Goal: Information Seeking & Learning: Compare options

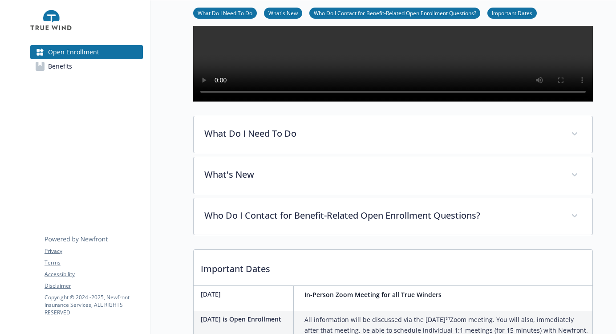
scroll to position [178, 0]
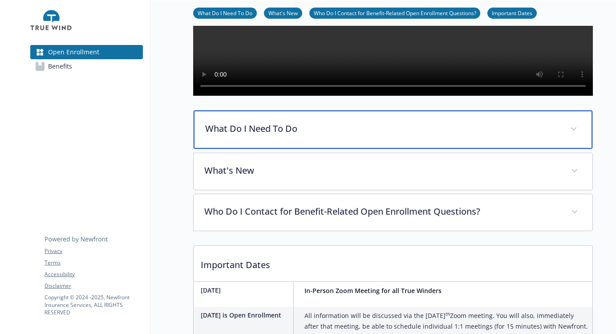
click at [574, 131] on icon at bounding box center [573, 129] width 5 height 4
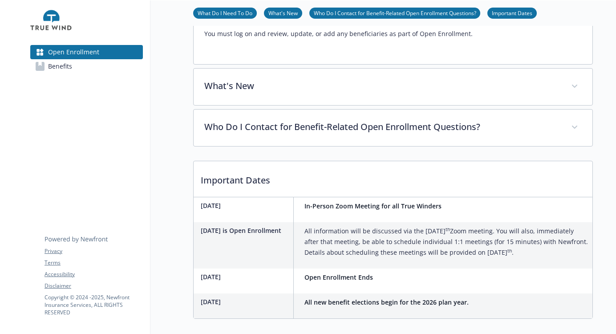
scroll to position [534, 0]
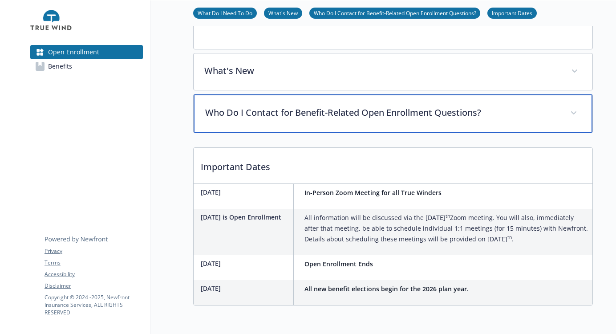
click at [573, 120] on span at bounding box center [573, 113] width 14 height 14
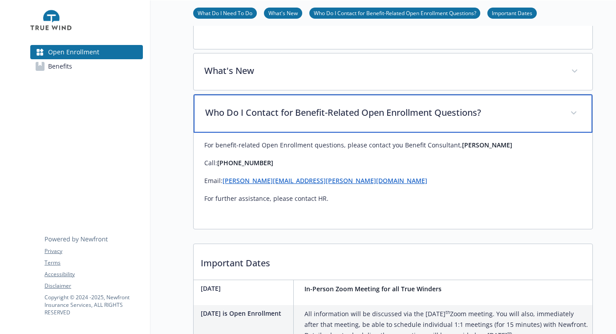
click at [573, 120] on span at bounding box center [573, 113] width 14 height 14
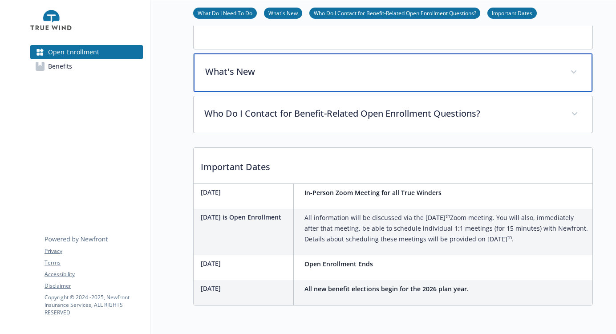
click at [572, 79] on span at bounding box center [573, 72] width 14 height 14
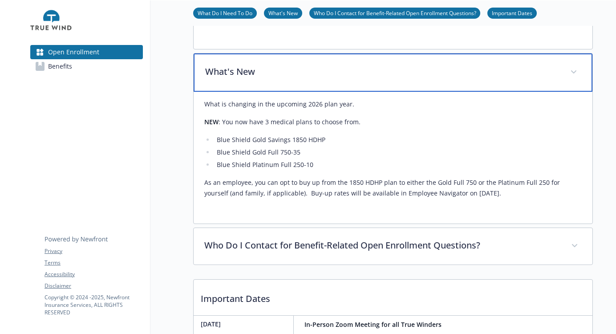
click at [572, 79] on span at bounding box center [573, 72] width 14 height 14
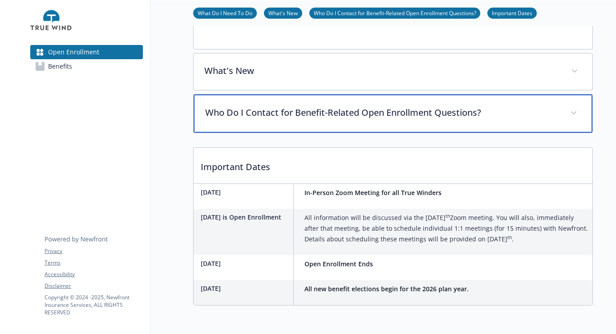
click at [573, 120] on span at bounding box center [573, 113] width 14 height 14
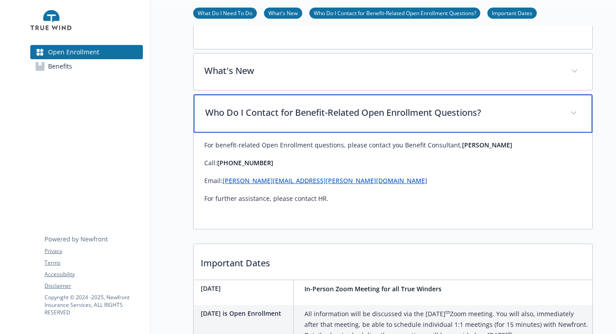
click at [573, 115] on icon at bounding box center [573, 113] width 5 height 4
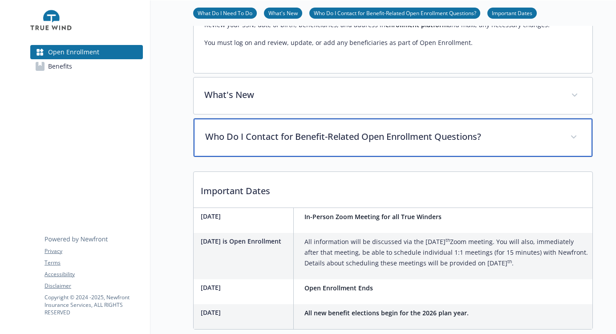
scroll to position [334, 0]
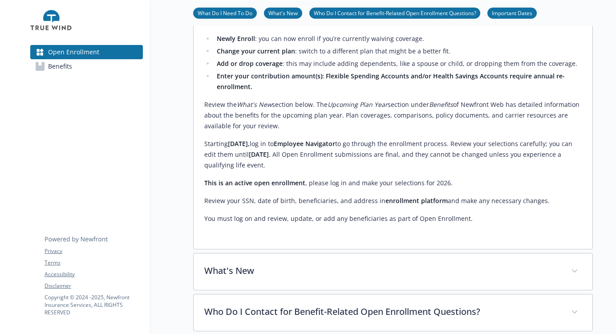
click at [61, 68] on span "Benefits" at bounding box center [60, 66] width 24 height 14
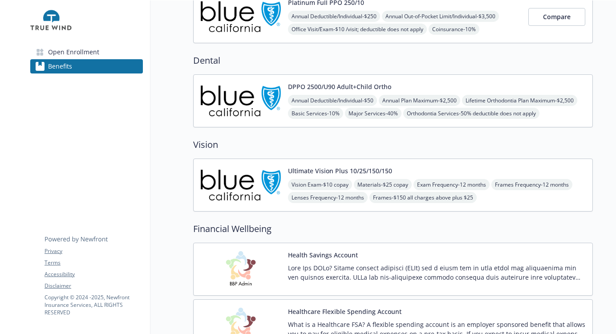
scroll to position [222, 0]
click at [351, 169] on button "Ultimate Vision Plus 10/25/150/150" at bounding box center [340, 169] width 104 height 9
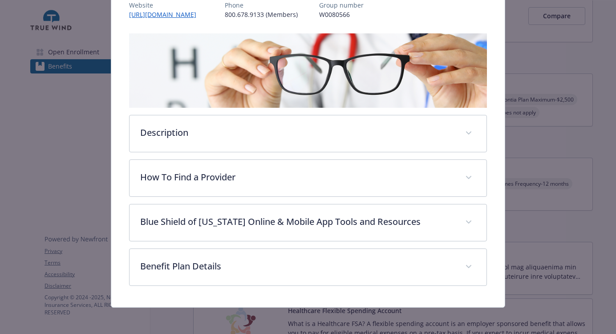
scroll to position [118, 0]
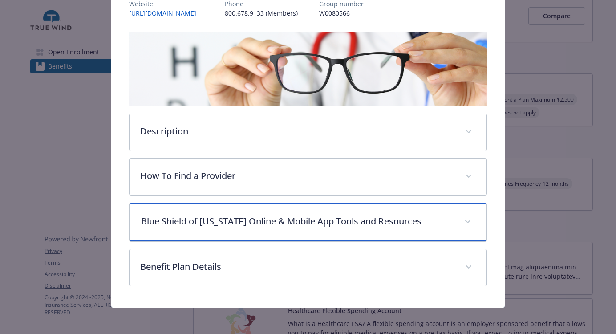
click at [465, 221] on icon "details for plan Vision - Ultimate Vision Plus 10/25/150/150 - Vision" at bounding box center [467, 222] width 5 height 4
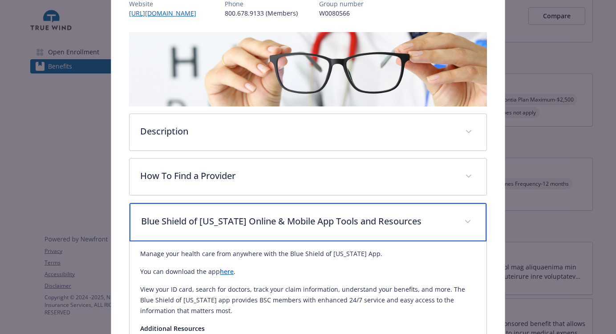
click at [465, 221] on icon "details for plan Vision - Ultimate Vision Plus 10/25/150/150 - Vision" at bounding box center [467, 221] width 5 height 3
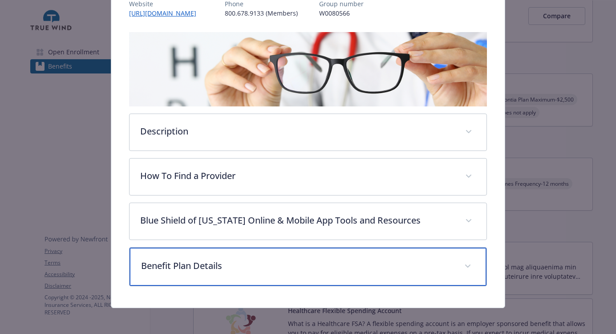
click at [460, 264] on span "details for plan Vision - Ultimate Vision Plus 10/25/150/150 - Vision" at bounding box center [467, 266] width 14 height 14
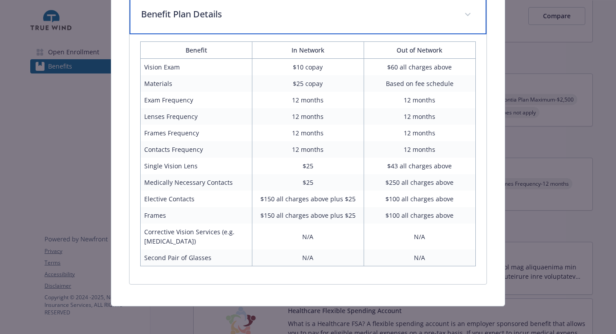
scroll to position [102, 0]
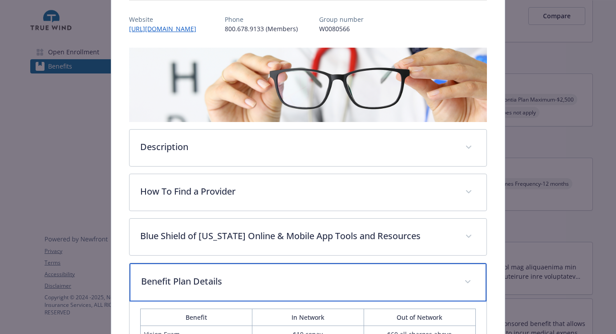
click at [461, 278] on span "details for plan Vision - Ultimate Vision Plus 10/25/150/150 - Vision" at bounding box center [467, 281] width 14 height 14
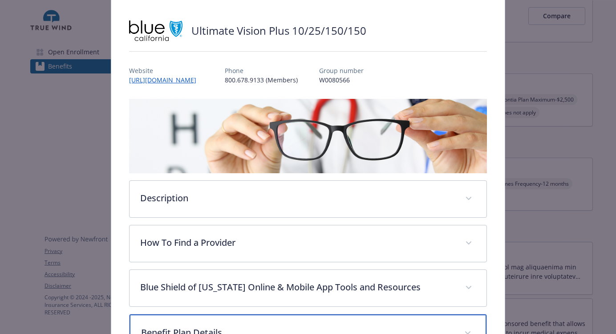
scroll to position [0, 0]
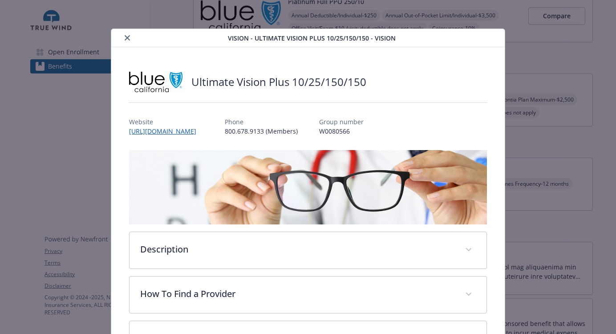
click at [127, 33] on button "close" at bounding box center [127, 37] width 11 height 11
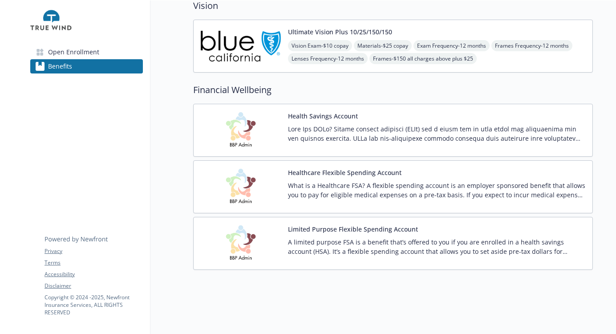
scroll to position [367, 0]
click at [352, 168] on button "Healthcare Flexible Spending Account" at bounding box center [344, 172] width 113 height 9
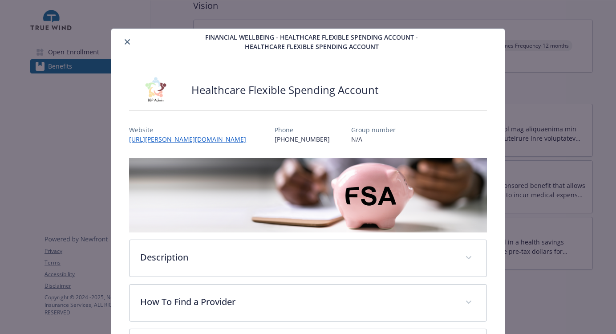
scroll to position [27, 0]
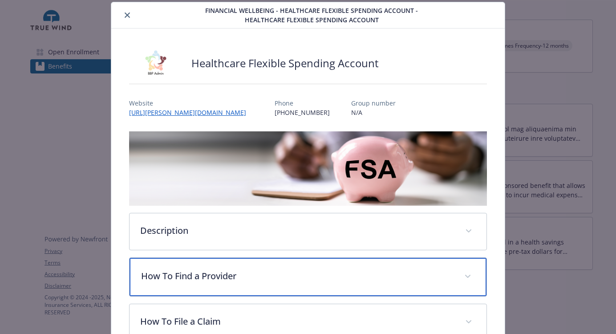
click at [465, 274] on icon "details for plan Financial Wellbeing - Healthcare Flexible Spending Account - H…" at bounding box center [467, 276] width 5 height 4
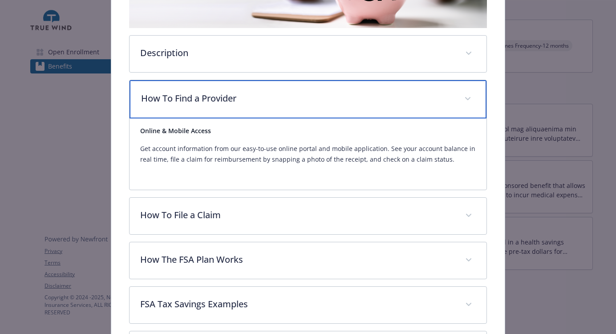
scroll to position [205, 0]
click at [465, 98] on icon "details for plan Financial Wellbeing - Healthcare Flexible Spending Account - H…" at bounding box center [467, 98] width 5 height 3
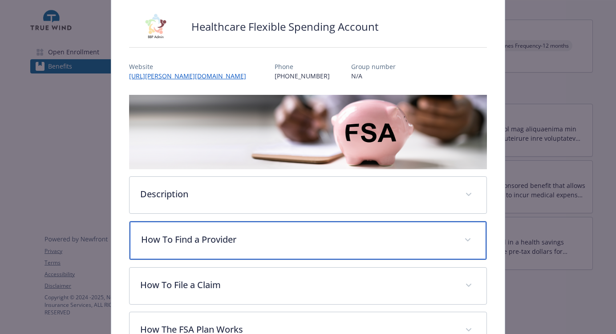
scroll to position [27, 0]
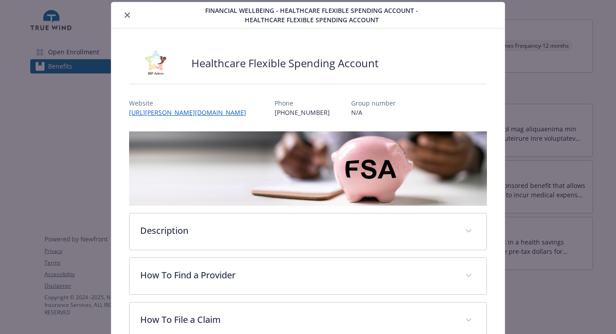
click at [126, 14] on icon "close" at bounding box center [127, 14] width 5 height 5
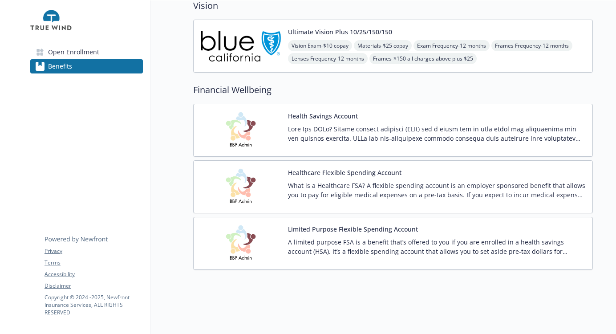
click at [341, 224] on button "Limited Purpose Flexible Spending Account" at bounding box center [353, 228] width 130 height 9
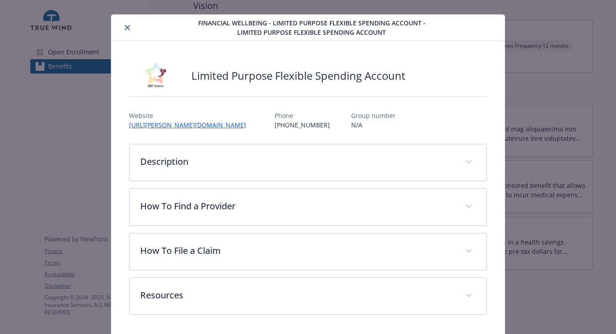
scroll to position [45, 0]
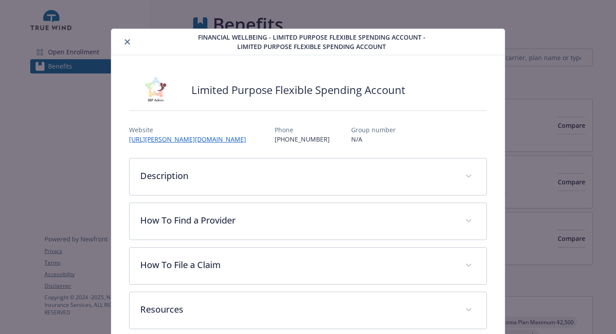
scroll to position [14, 0]
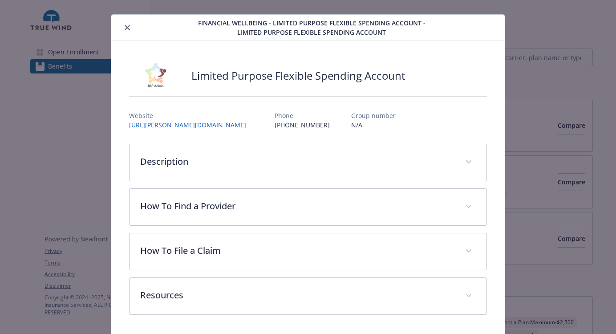
click at [126, 27] on icon "close" at bounding box center [127, 27] width 5 height 5
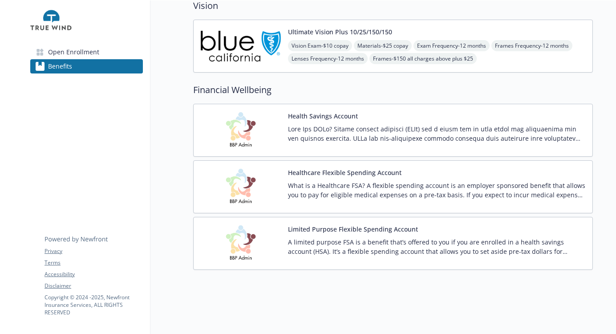
scroll to position [367, 0]
click at [367, 168] on button "Healthcare Flexible Spending Account" at bounding box center [344, 172] width 113 height 9
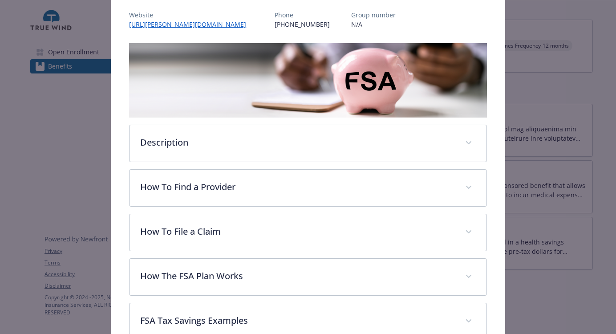
scroll to position [116, 0]
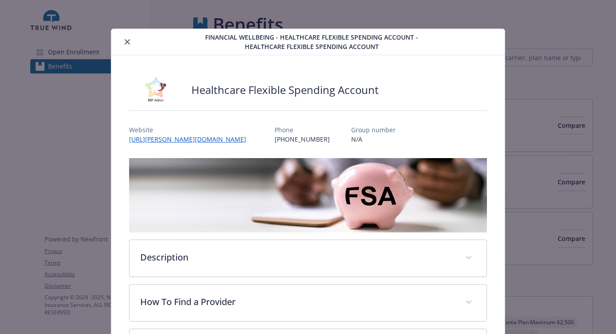
scroll to position [27, 0]
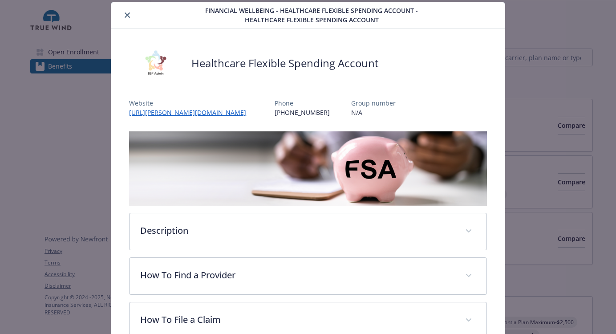
click at [125, 15] on icon "close" at bounding box center [127, 14] width 5 height 5
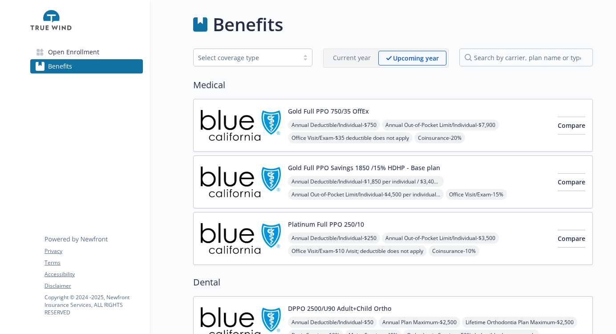
click at [334, 108] on button "Gold Full PPO 750/35 OffEx" at bounding box center [328, 110] width 81 height 9
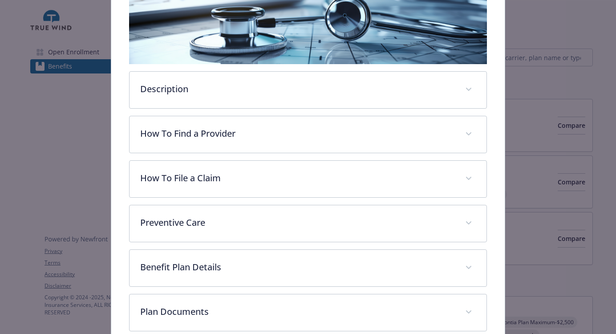
scroll to position [249, 0]
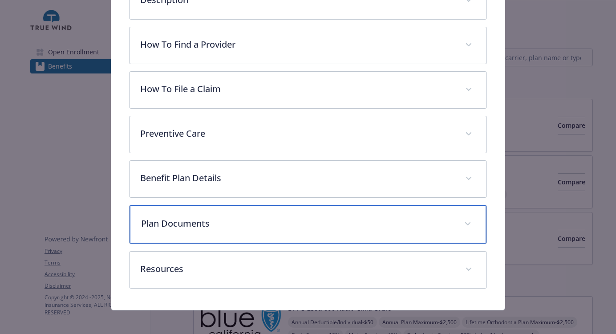
click at [463, 217] on span "details for plan Medical - Gold Full PPO 750/35 OffEx - Medical PPO" at bounding box center [467, 224] width 14 height 14
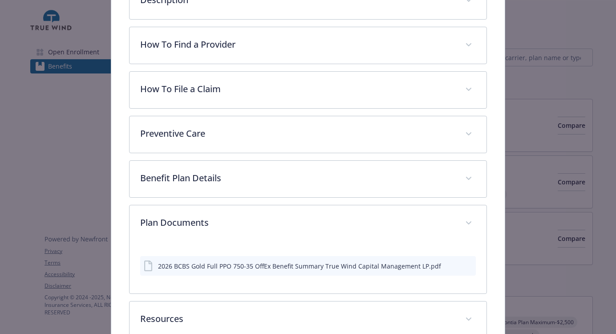
click at [303, 270] on div "2026 BCBS Gold Full PPO 750-35 OffEx Benefit Summary True Wind Capital Manageme…" at bounding box center [292, 265] width 297 height 11
click at [449, 265] on icon "download file" at bounding box center [452, 265] width 7 height 7
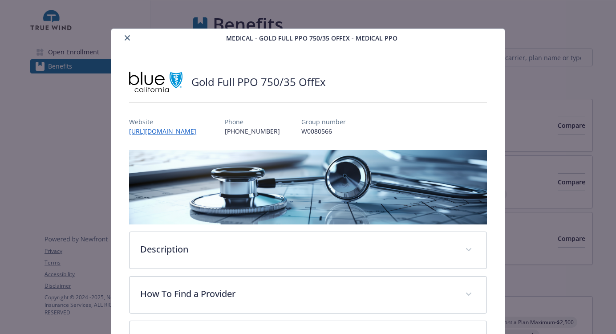
click at [226, 81] on h2 "Gold Full PPO 750/35 OffEx" at bounding box center [258, 81] width 134 height 15
click at [125, 38] on icon "close" at bounding box center [127, 37] width 5 height 5
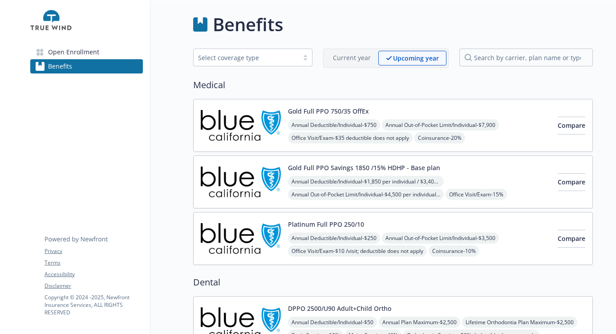
click at [347, 108] on button "Gold Full PPO 750/35 OffEx" at bounding box center [328, 110] width 81 height 9
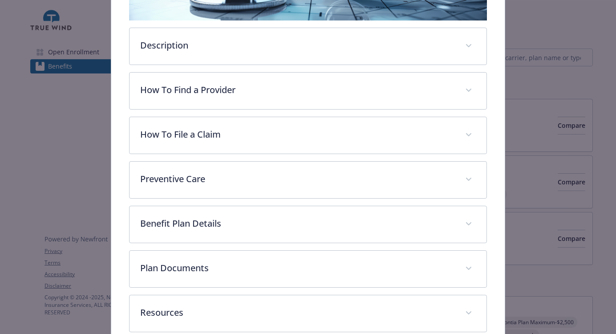
scroll to position [205, 0]
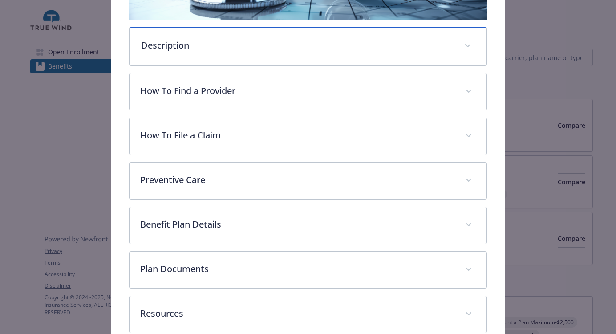
click at [467, 46] on span "details for plan Medical - Gold Full PPO 750/35 OffEx - Medical PPO" at bounding box center [467, 46] width 14 height 14
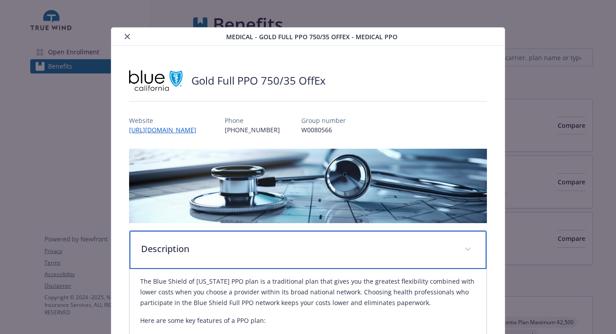
scroll to position [0, 0]
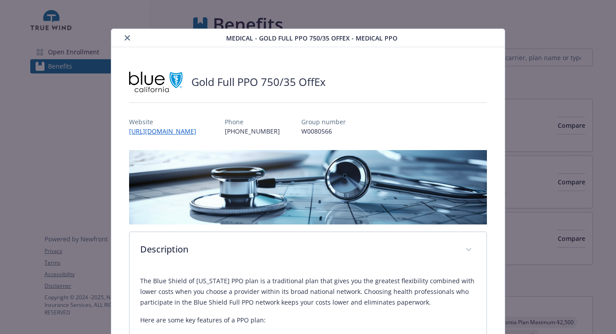
click at [125, 35] on icon "close" at bounding box center [127, 37] width 5 height 5
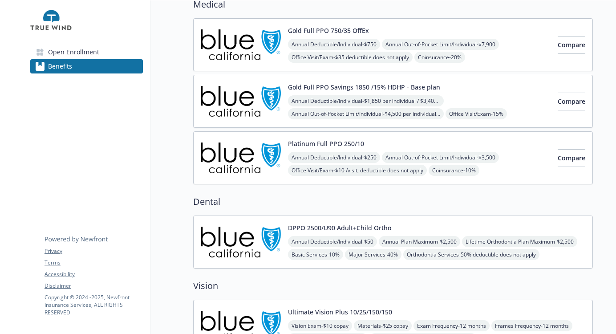
scroll to position [44, 0]
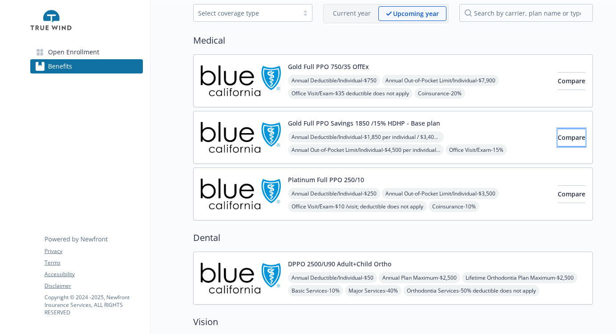
click at [557, 135] on button "Compare" at bounding box center [571, 138] width 28 height 18
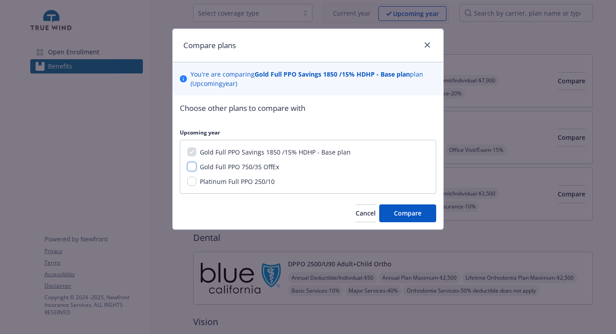
click at [196, 168] on input "Gold Full PPO 750/35 OffEx" at bounding box center [191, 166] width 9 height 9
checkbox input "true"
click at [193, 177] on input "Platinum Full PPO 250/10" at bounding box center [191, 181] width 9 height 9
checkbox input "true"
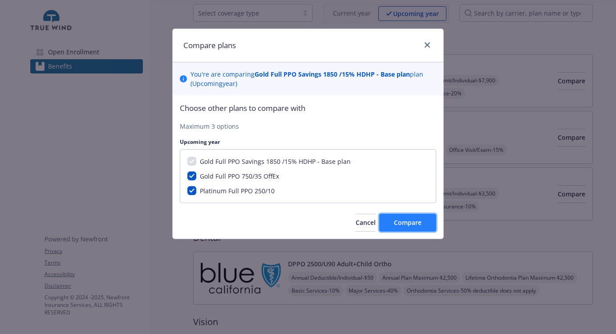
click at [409, 222] on span "Compare" at bounding box center [408, 222] width 28 height 8
